Goal: Task Accomplishment & Management: Complete application form

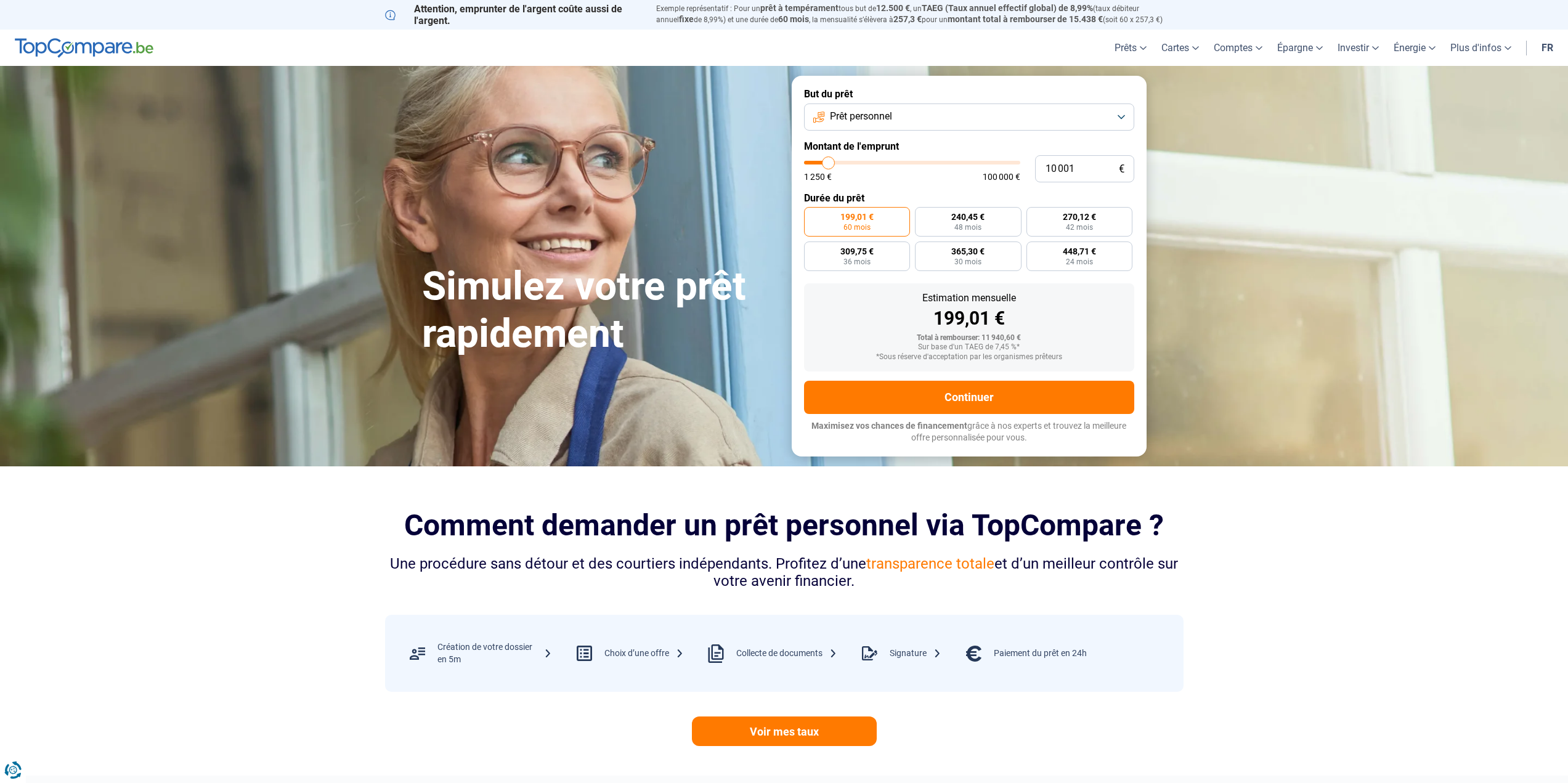
click at [892, 122] on span "Prêt personnel" at bounding box center [860, 117] width 62 height 14
click at [877, 221] on span "Prêt travaux" at bounding box center [854, 224] width 53 height 14
drag, startPoint x: 1077, startPoint y: 165, endPoint x: 1033, endPoint y: 165, distance: 44.0
click at [1033, 165] on div "10 001 € 1 250 € 100 000 €" at bounding box center [969, 169] width 330 height 27
type input "1"
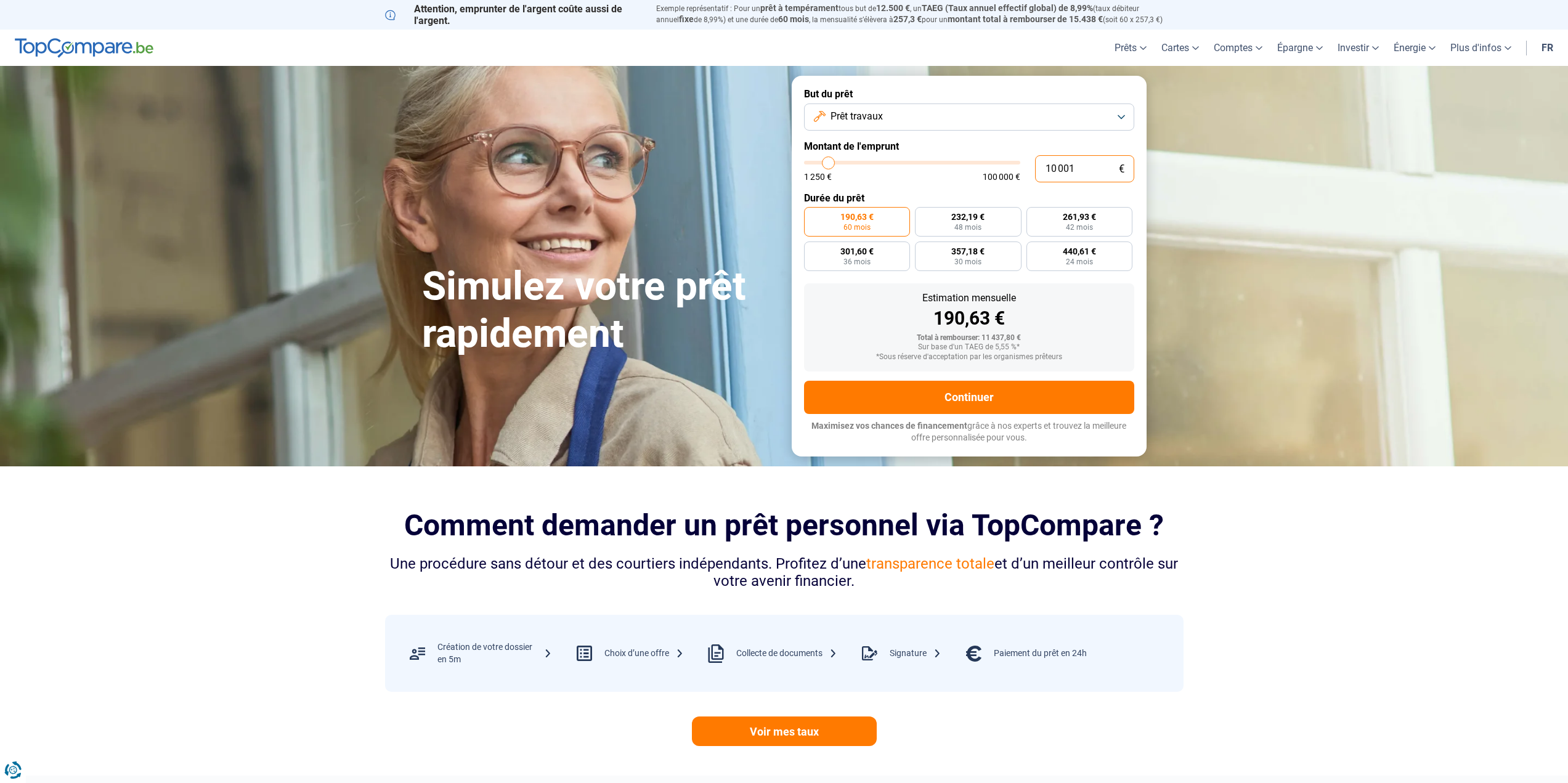
type input "1250"
type input "15"
type input "1250"
type input "150"
type input "1250"
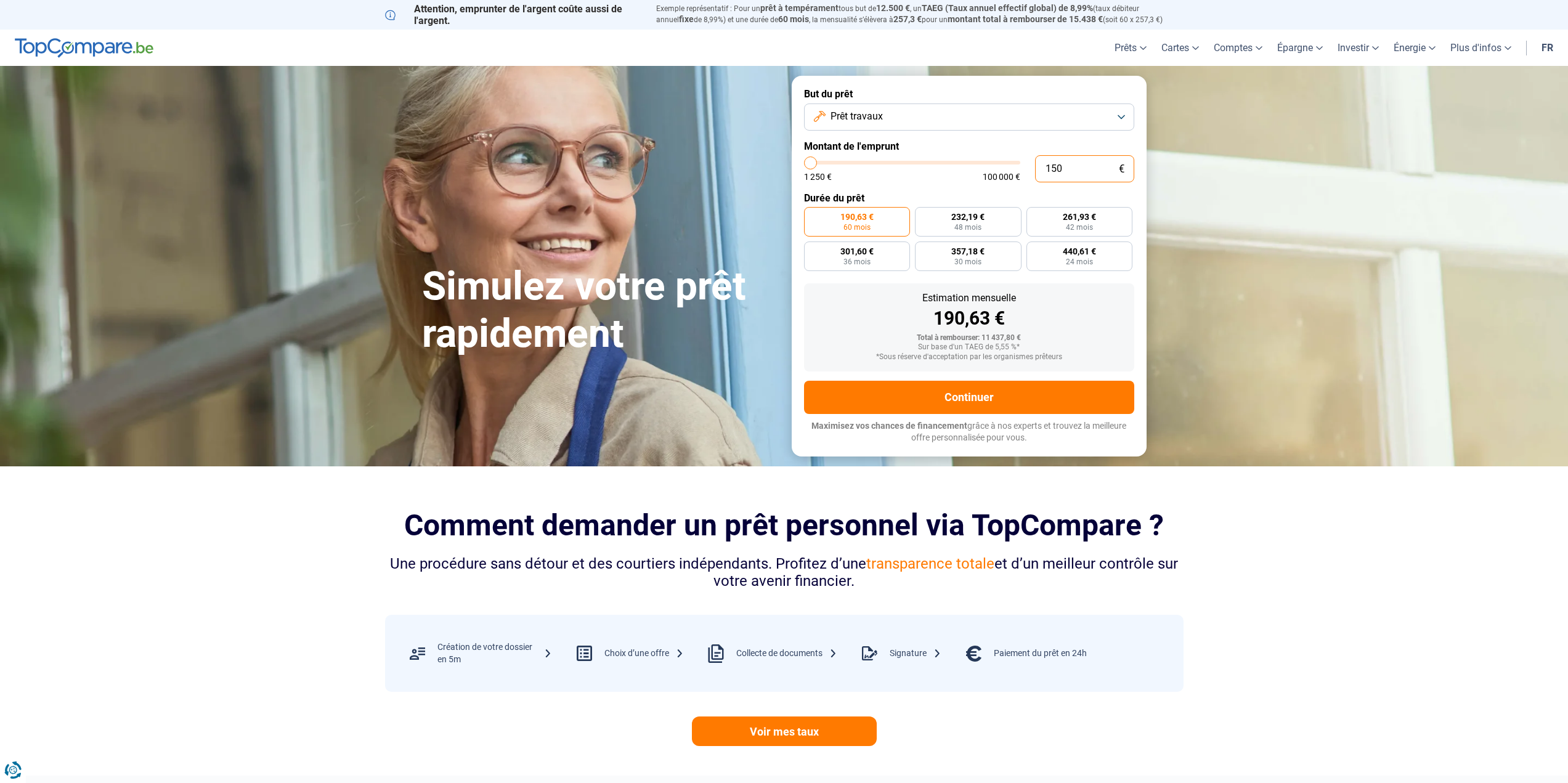
type input "1 500"
type input "1500"
type input "15 000"
type input "15000"
click at [1003, 115] on button "Prêt travaux" at bounding box center [969, 117] width 330 height 27
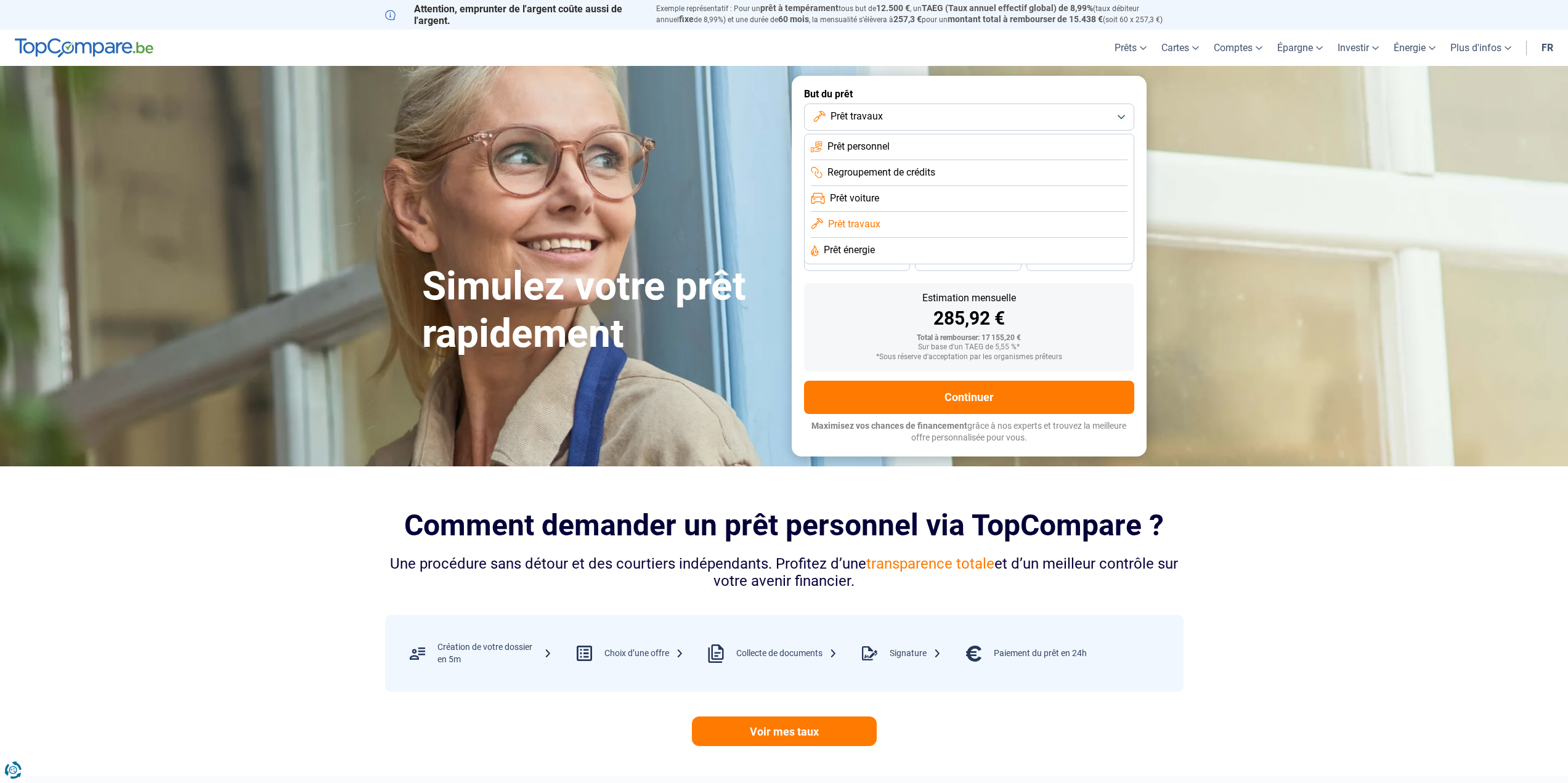
click at [896, 245] on li "Prêt énergie" at bounding box center [969, 250] width 316 height 26
type input "16 500"
type input "16500"
type input "17 000"
type input "17000"
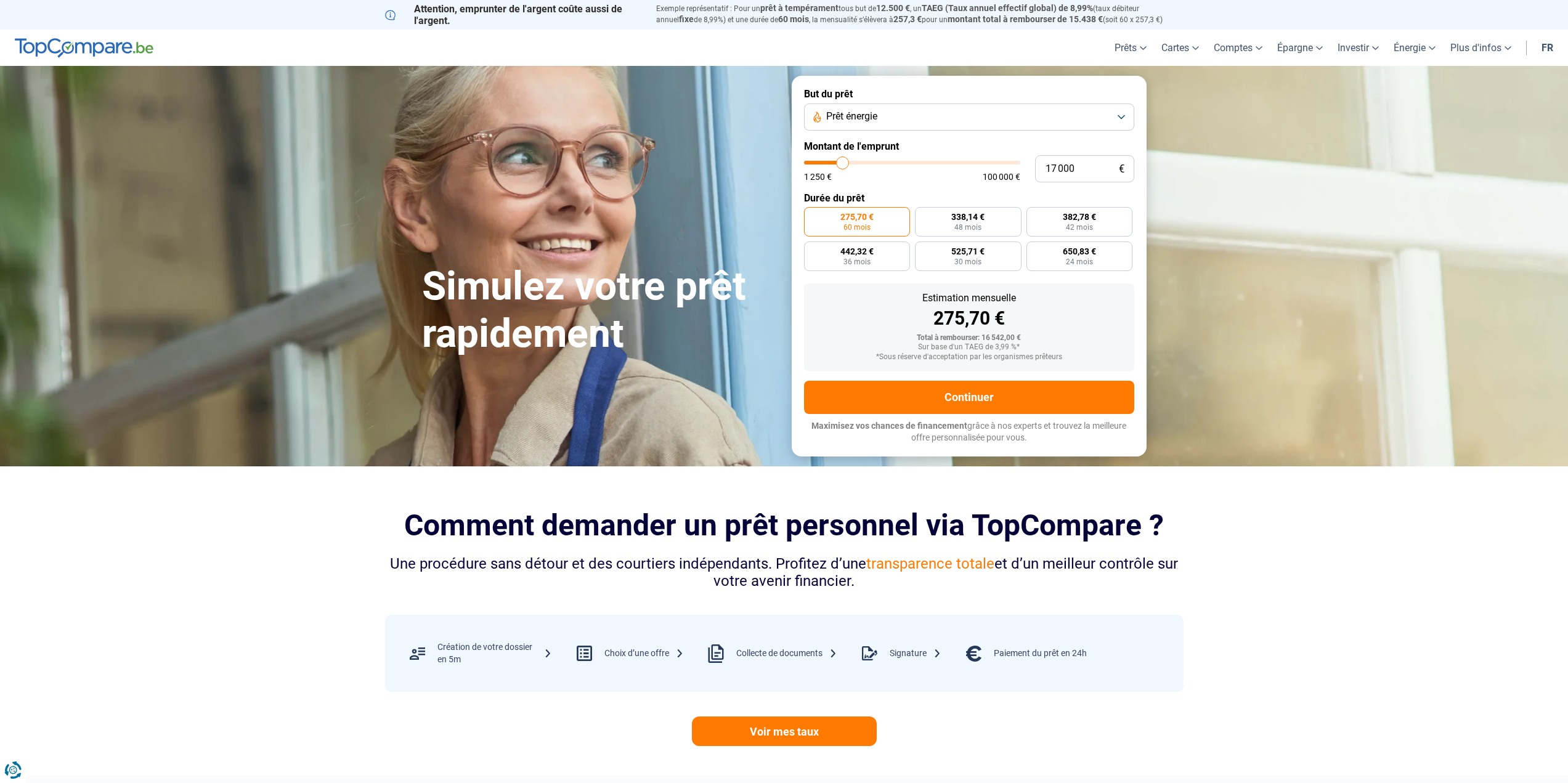
type input "17 250"
type input "17250"
type input "17 500"
type input "17500"
type input "17 750"
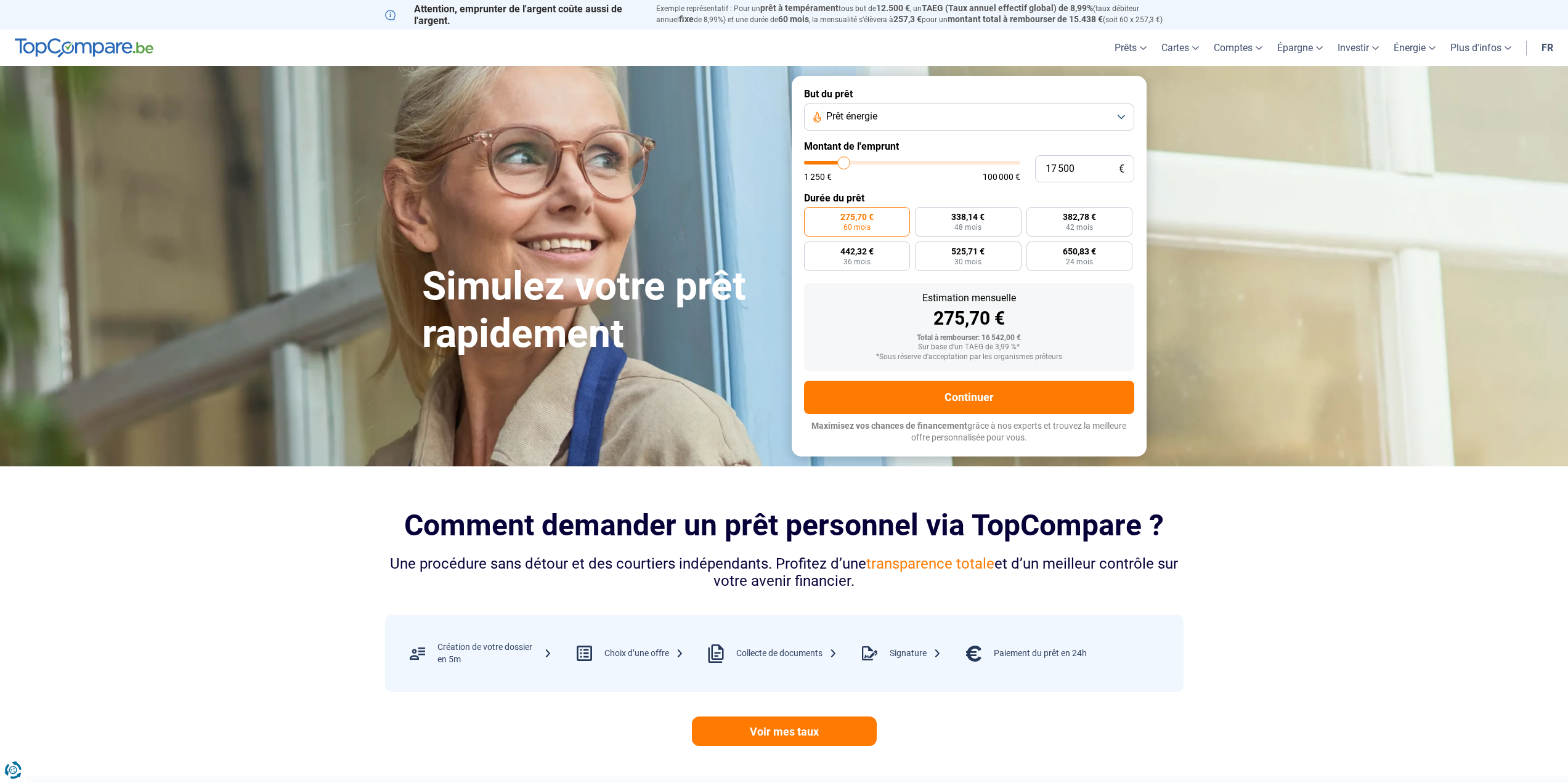
type input "17750"
type input "18 000"
type input "18000"
type input "18 500"
type input "18500"
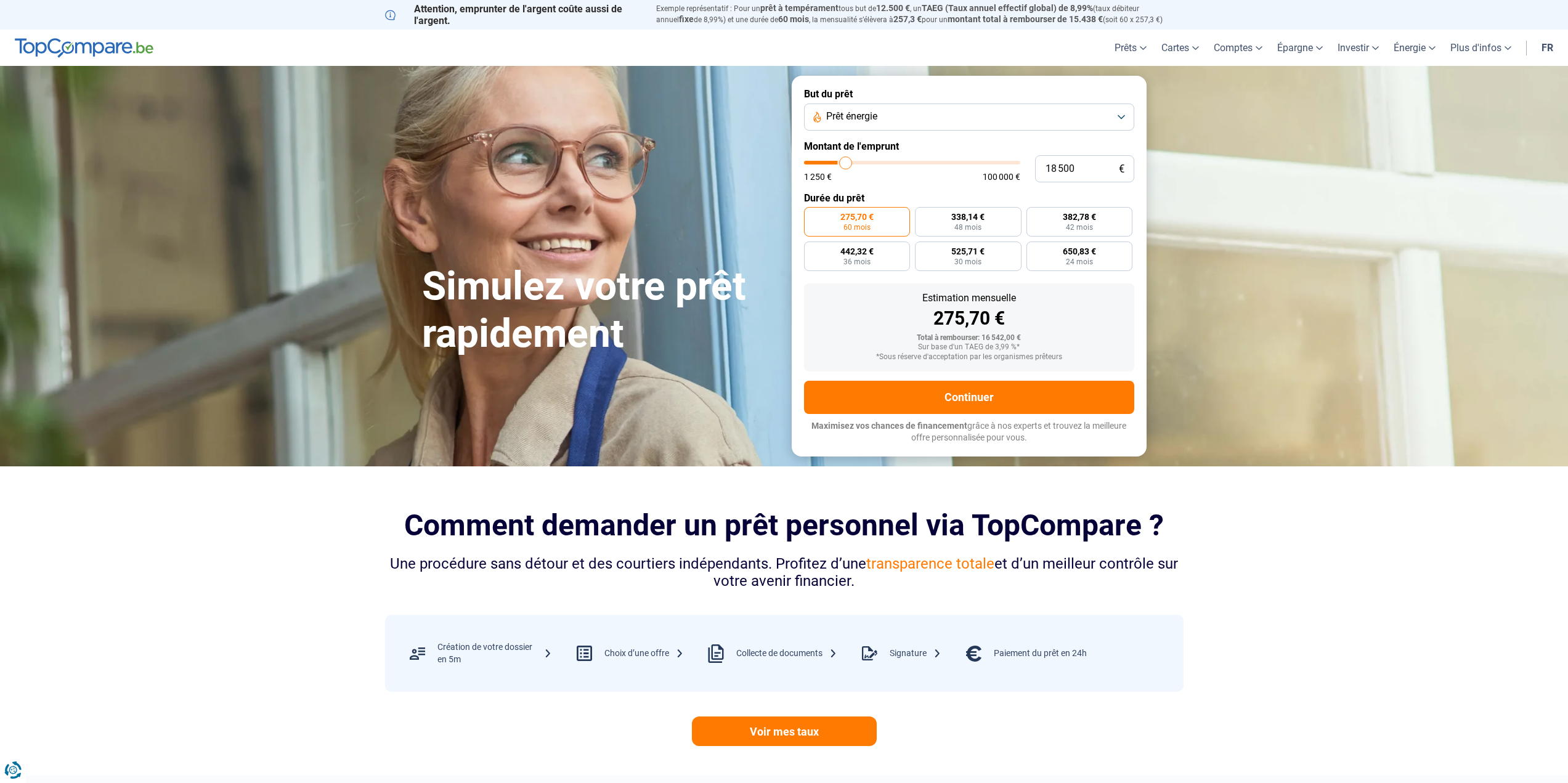
type input "19 000"
type input "19000"
type input "19 250"
type input "19250"
type input "19 750"
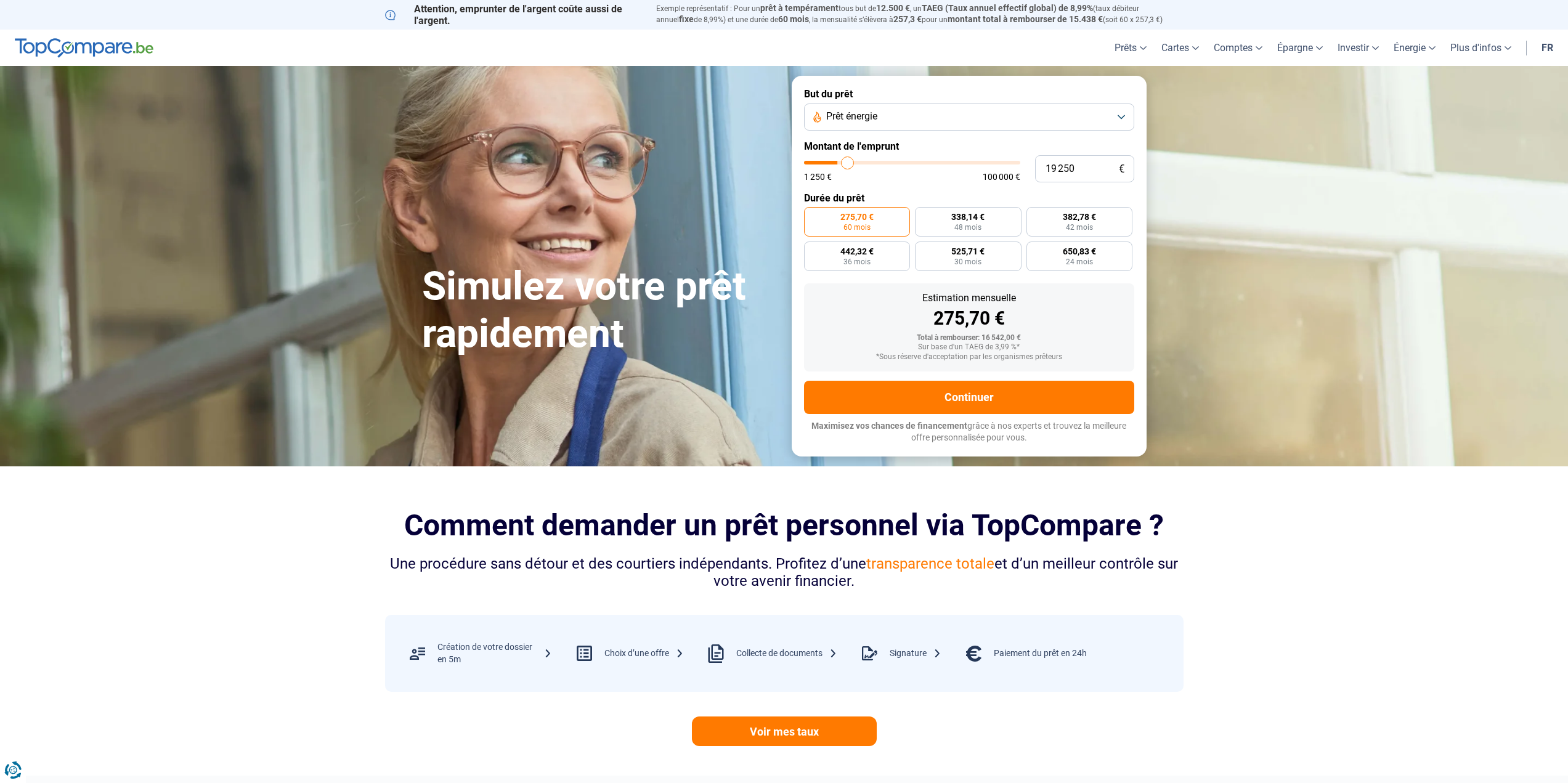
type input "19750"
type input "20 000"
type input "20000"
type input "19 250"
type input "19250"
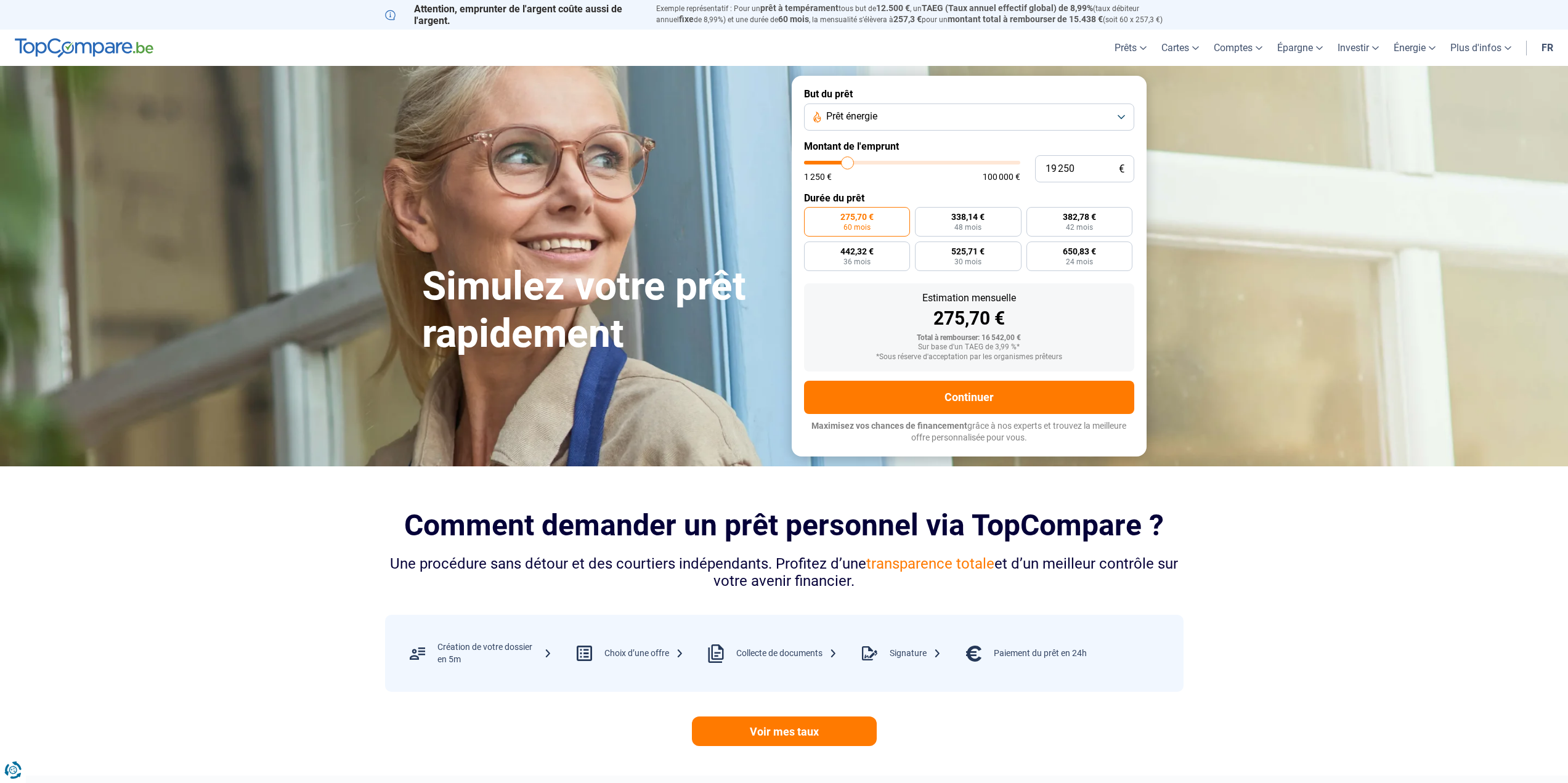
type input "19 000"
type input "19000"
type input "18 500"
type input "18500"
type input "18 000"
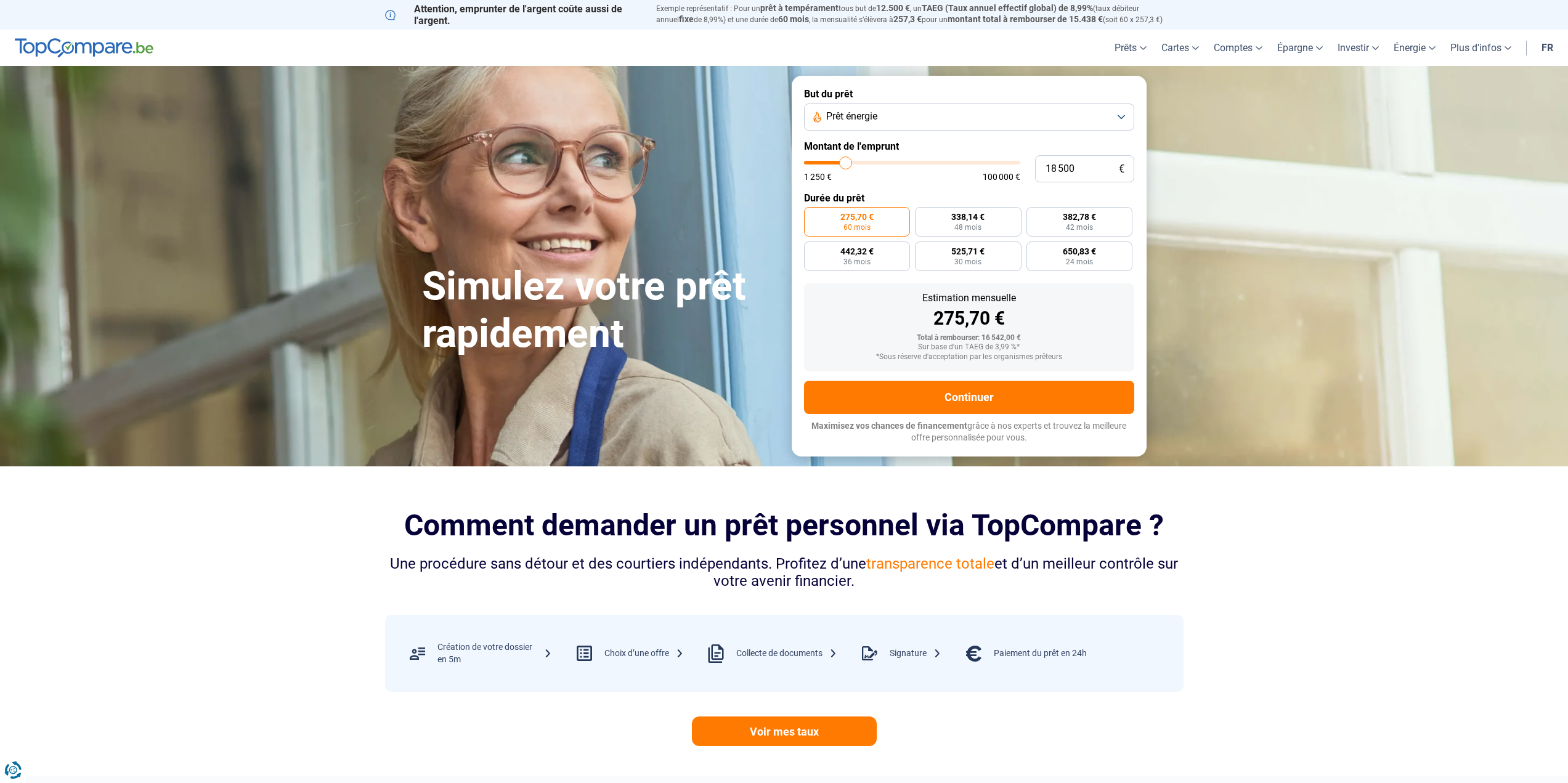
type input "18000"
type input "17 500"
type input "17500"
type input "17 250"
type input "17250"
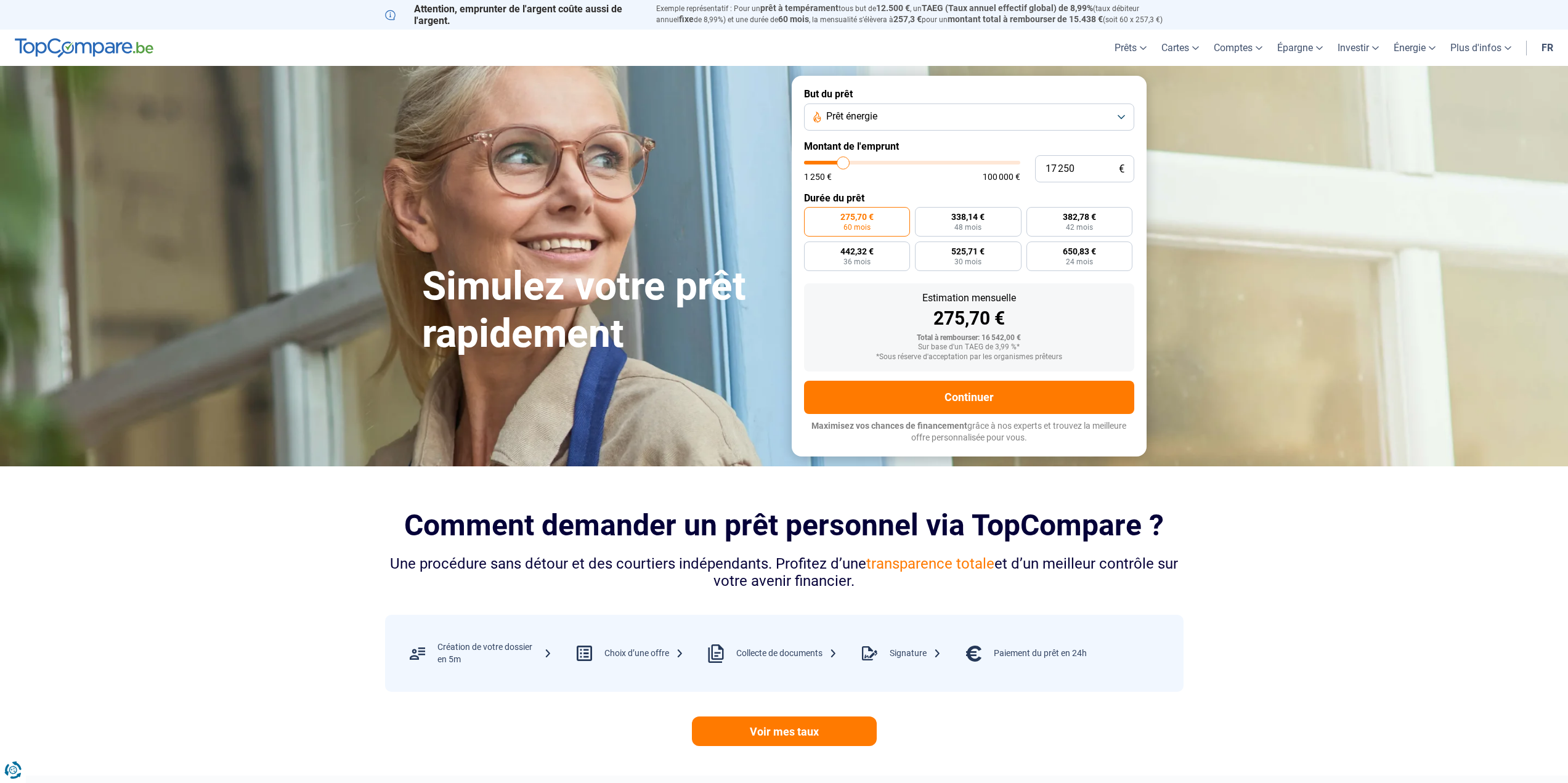
type input "17 000"
type input "17000"
type input "16 500"
type input "16500"
type input "16 250"
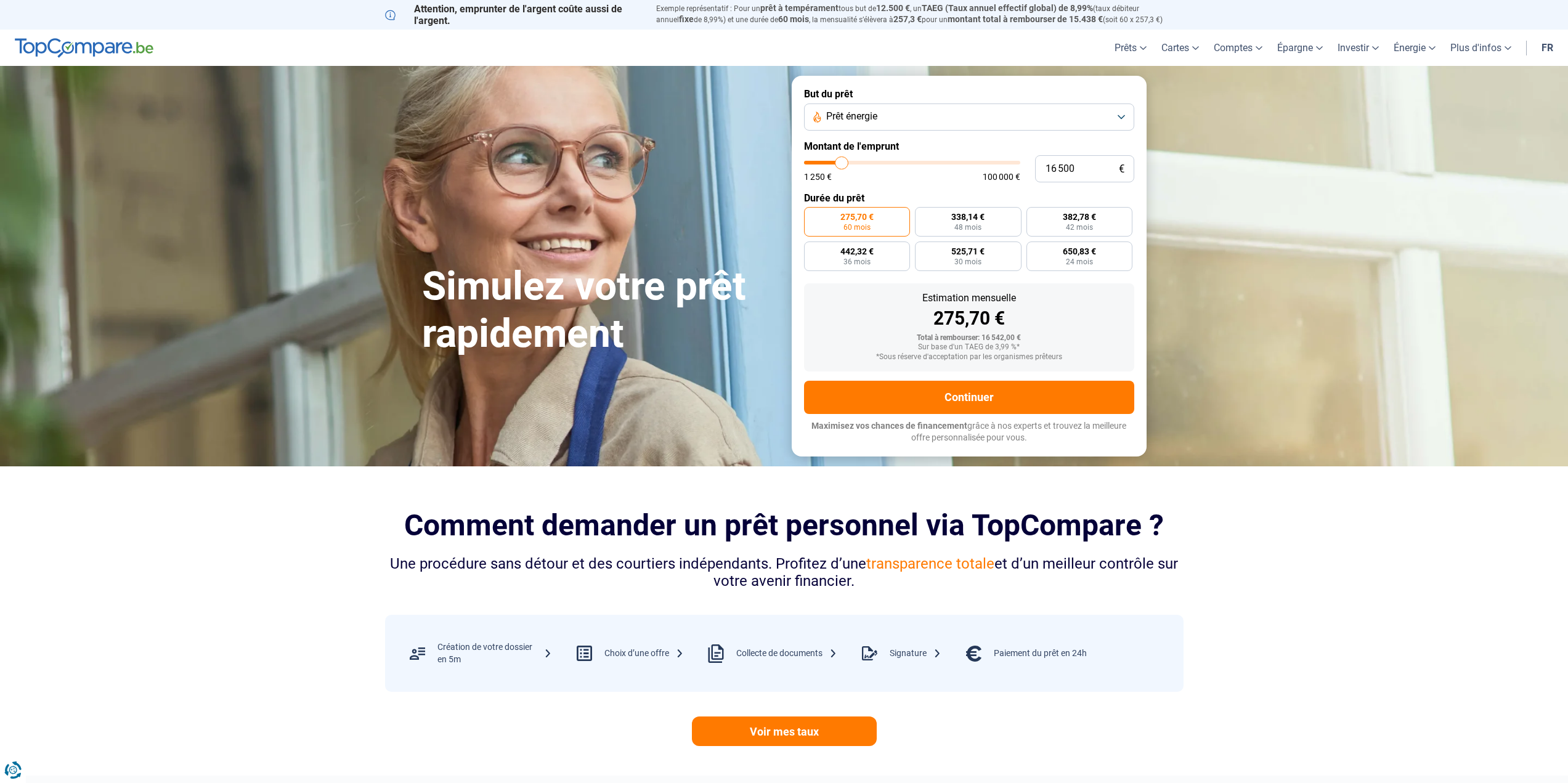
type input "16250"
type input "16 000"
type input "16000"
type input "15 750"
type input "15750"
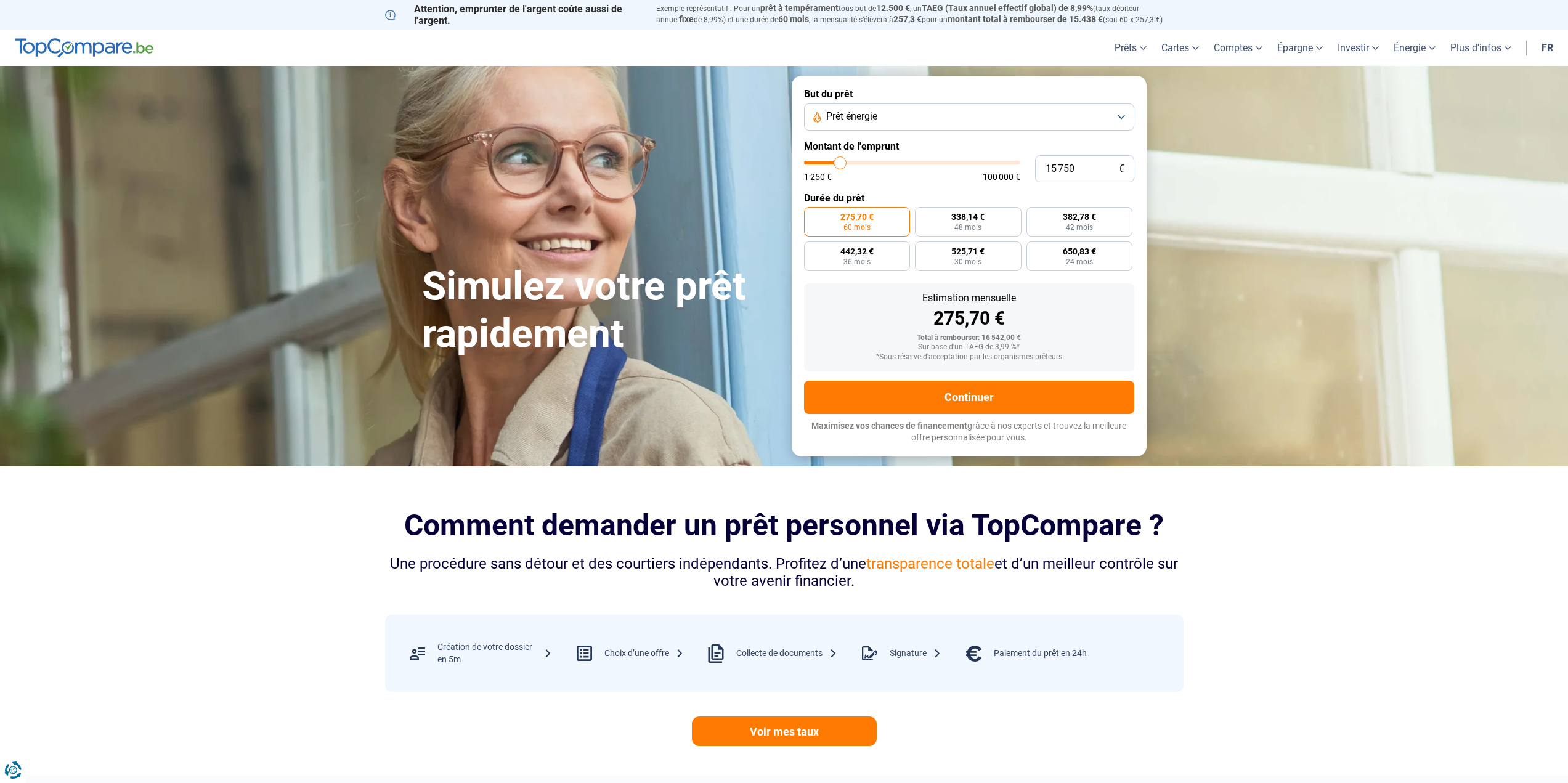
type input "15 500"
type input "15500"
type input "15 000"
type input "15000"
type input "14 500"
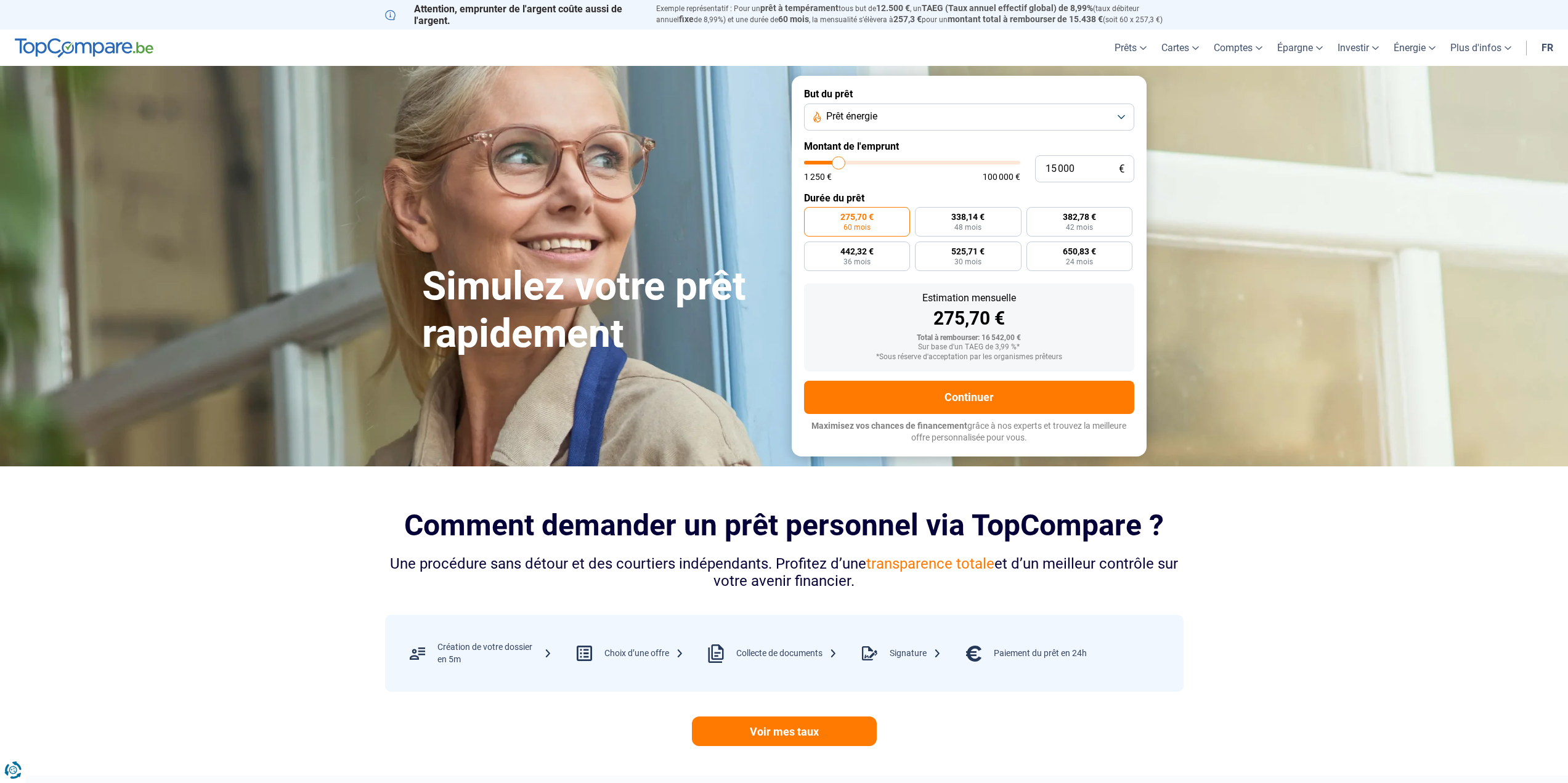
type input "14500"
type input "14 750"
type input "14750"
type input "15 500"
type input "15500"
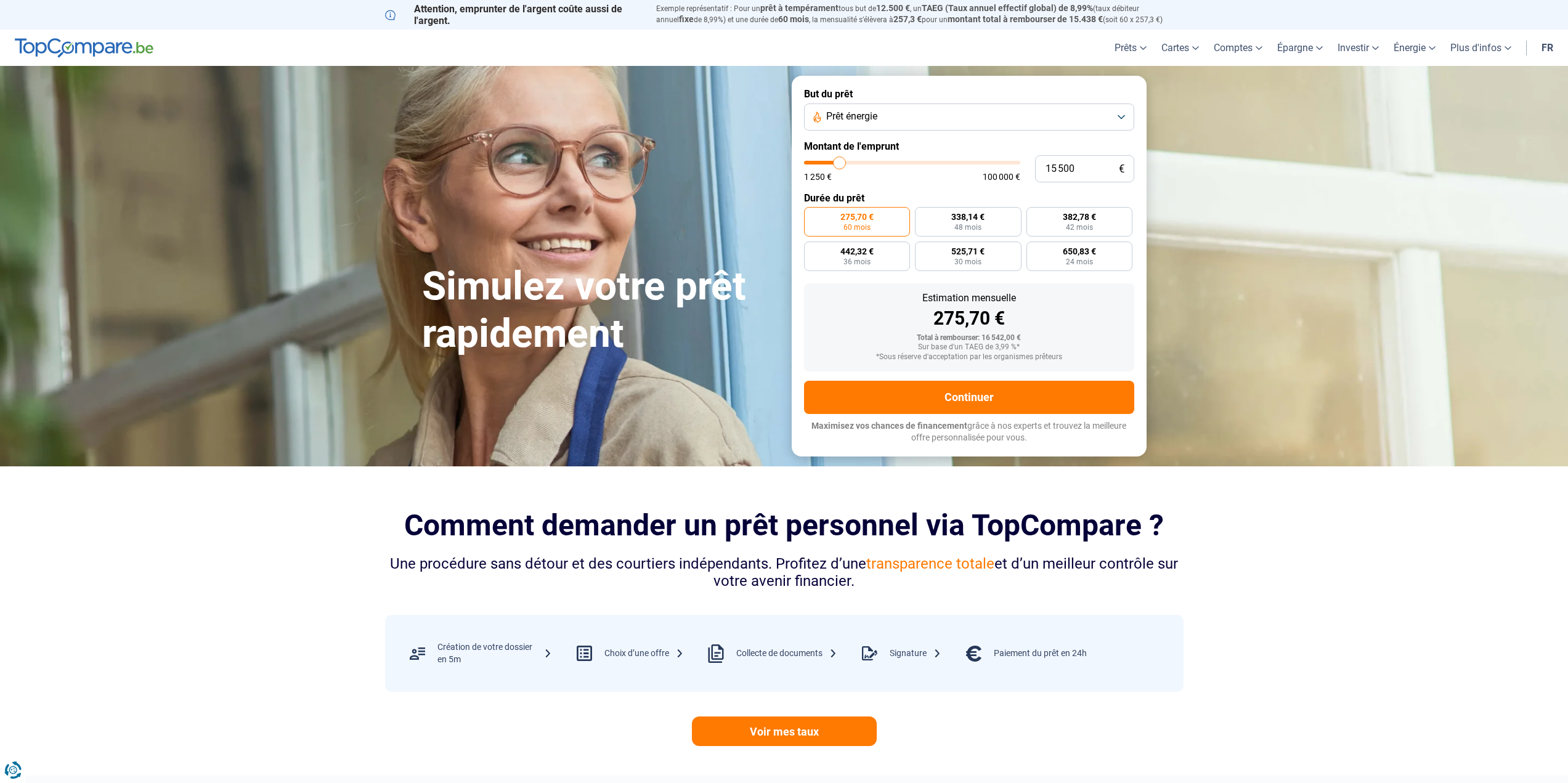
type input "15 000"
type input "15000"
click at [839, 161] on input "range" at bounding box center [912, 163] width 216 height 4
click at [991, 399] on button "Continuer" at bounding box center [969, 397] width 330 height 33
